Goal: Find specific page/section: Find specific page/section

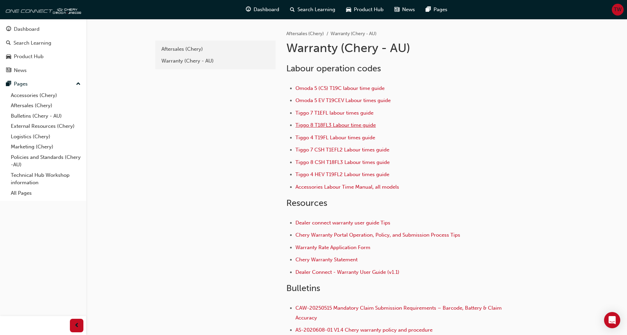
click at [320, 122] on span "Tiggo 8 T18FL3 Labour time guide" at bounding box center [336, 125] width 80 height 6
